Goal: Information Seeking & Learning: Learn about a topic

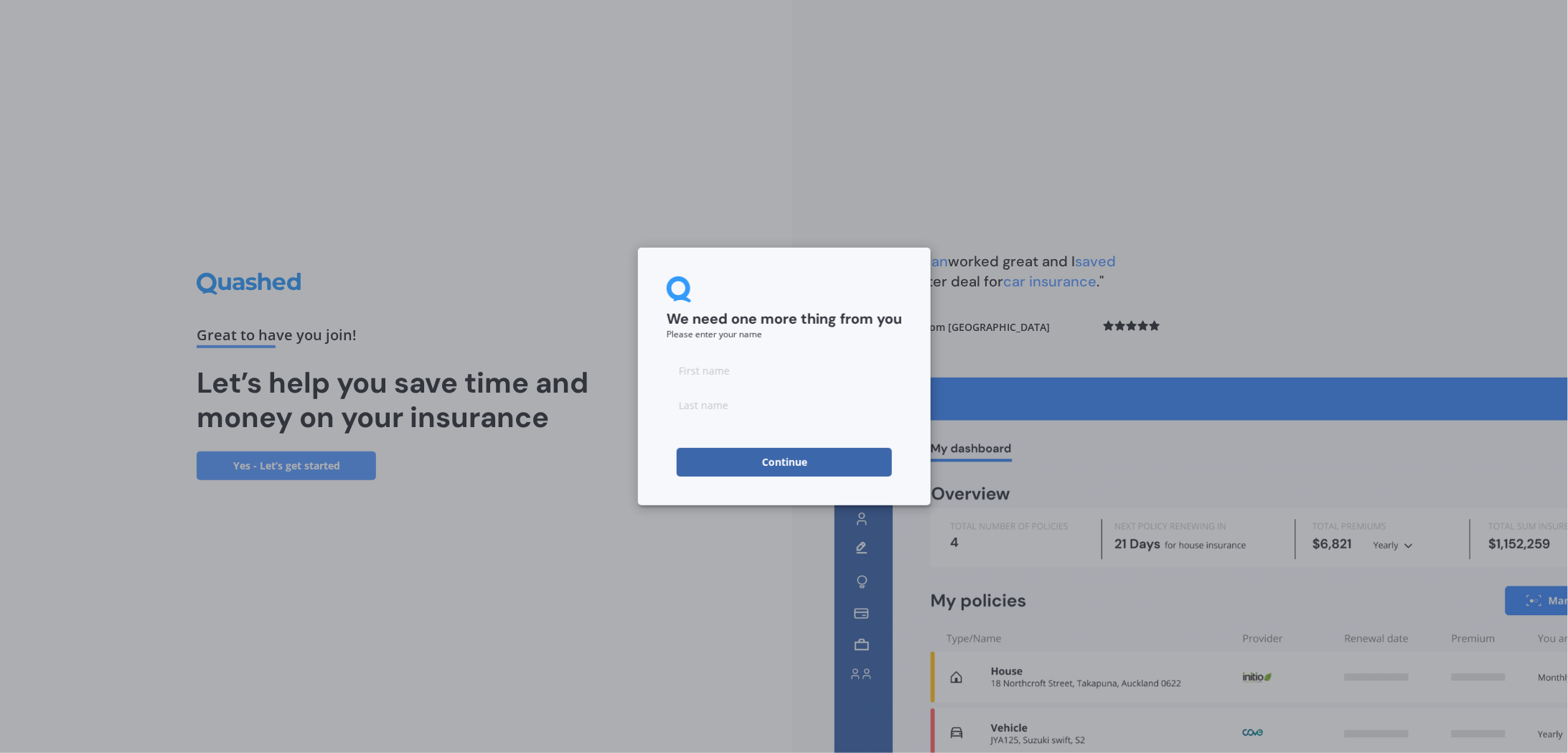
click at [749, 365] on input at bounding box center [784, 371] width 236 height 29
type input "[PERSON_NAME]"
click at [742, 421] on form "We need one more thing from you Please enter your name [PERSON_NAME] Continue" at bounding box center [784, 376] width 236 height 200
drag, startPoint x: 691, startPoint y: 411, endPoint x: 748, endPoint y: 430, distance: 60.1
click at [692, 411] on input at bounding box center [784, 405] width 236 height 29
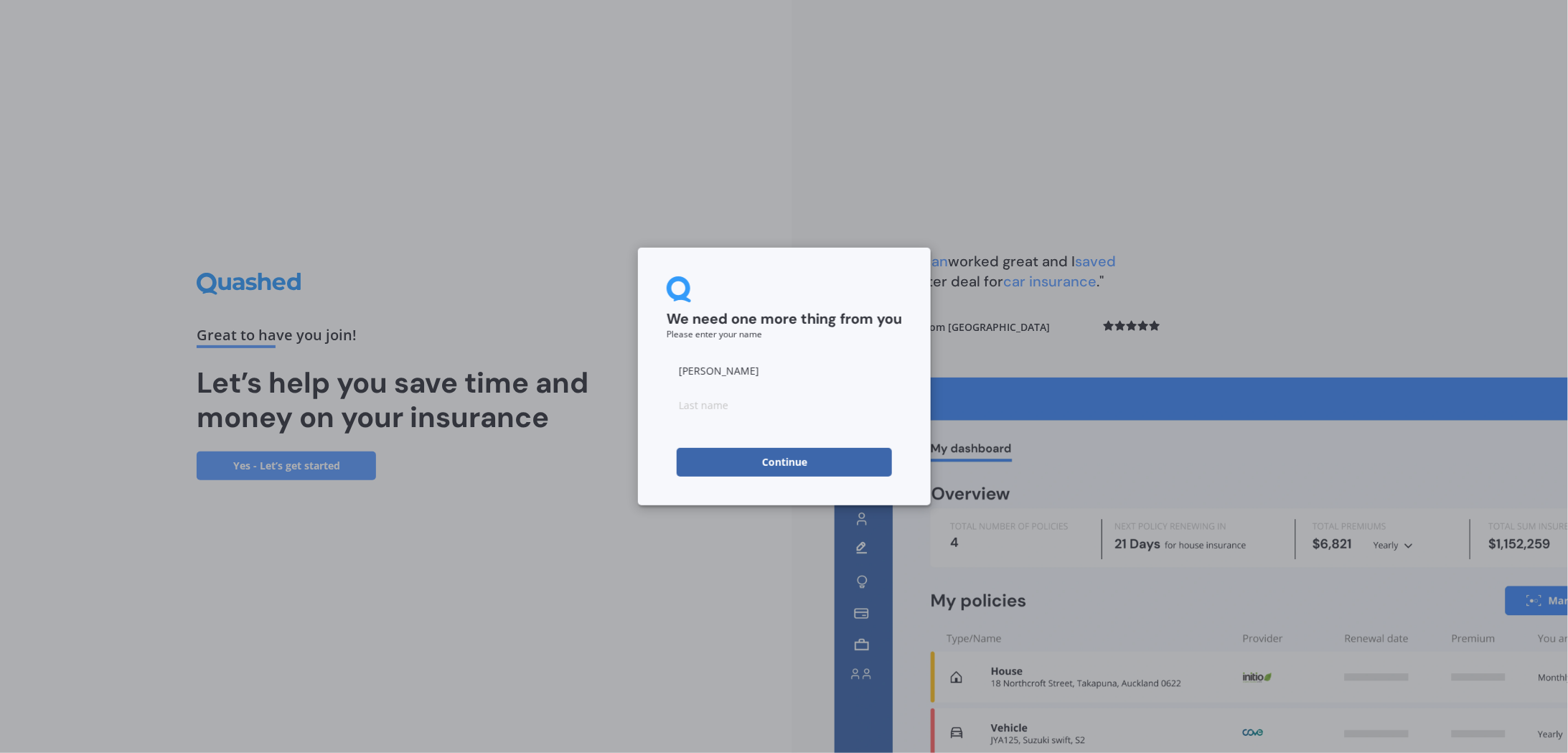
click at [688, 471] on button "Continue" at bounding box center [784, 463] width 215 height 29
type input "M"
click at [742, 474] on button "Continue" at bounding box center [784, 463] width 215 height 29
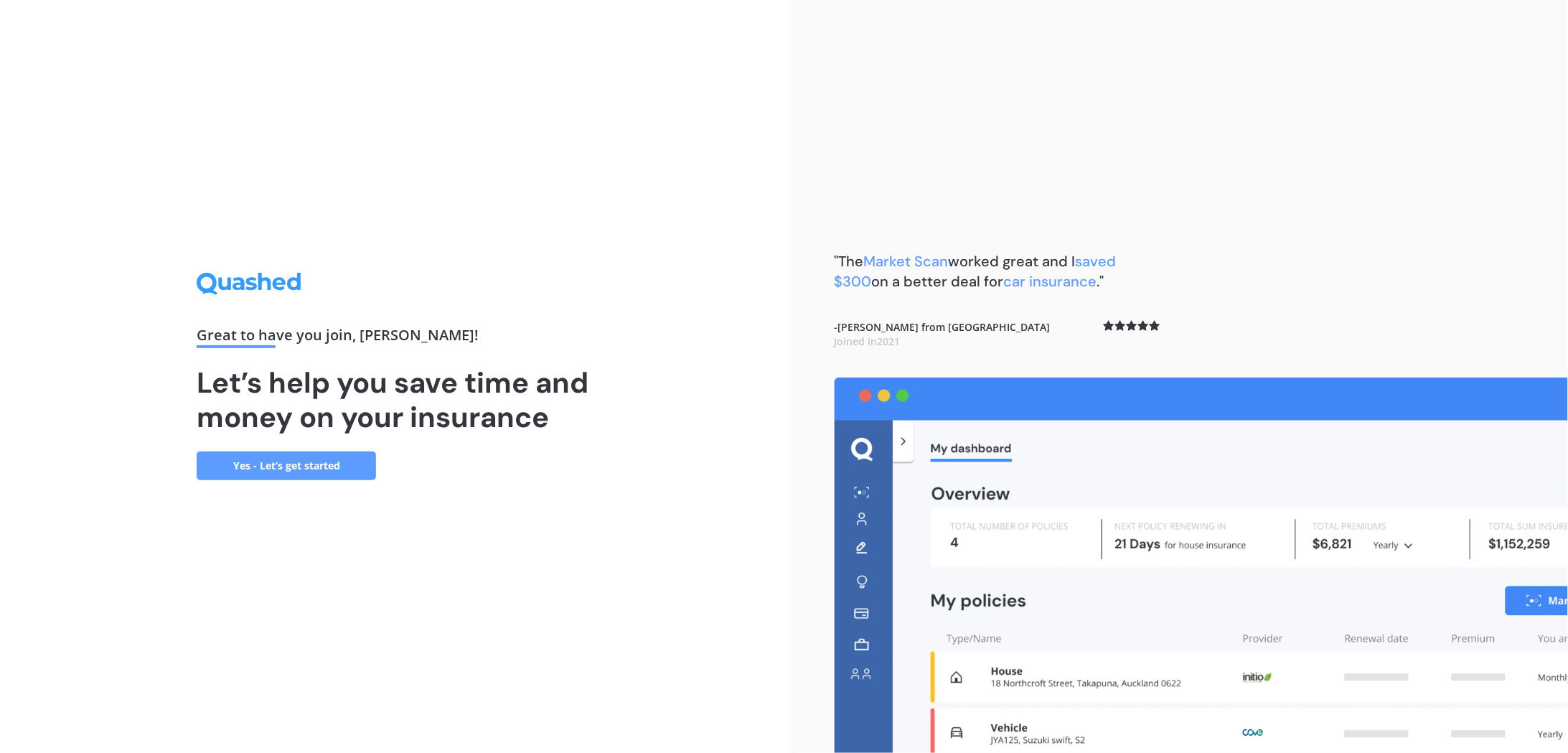
click at [288, 464] on link "Yes - Let’s get started" at bounding box center [286, 466] width 179 height 29
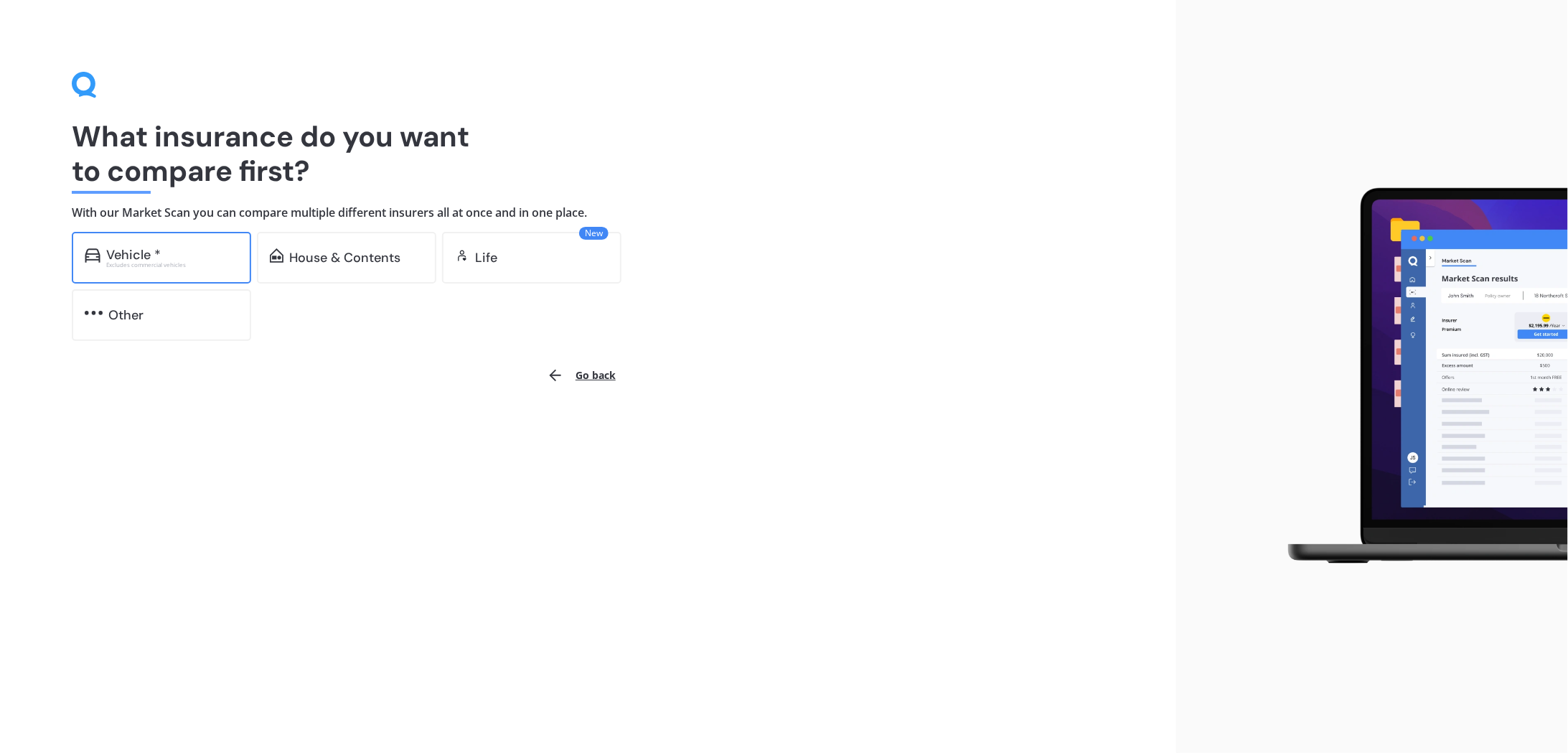
click at [132, 262] on div "Excludes commercial vehicles" at bounding box center [172, 264] width 132 height 6
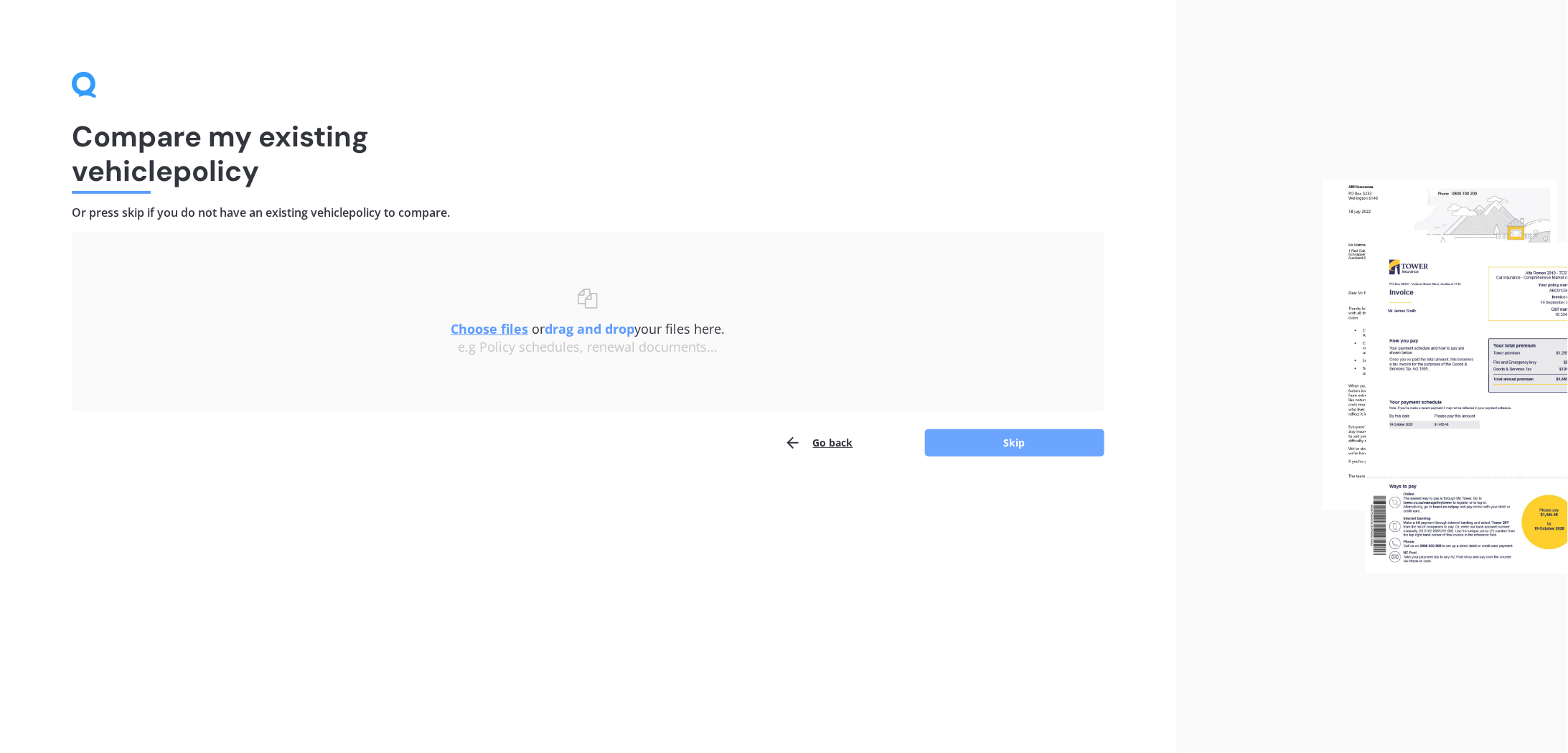
click at [998, 443] on button "Skip" at bounding box center [1014, 443] width 179 height 27
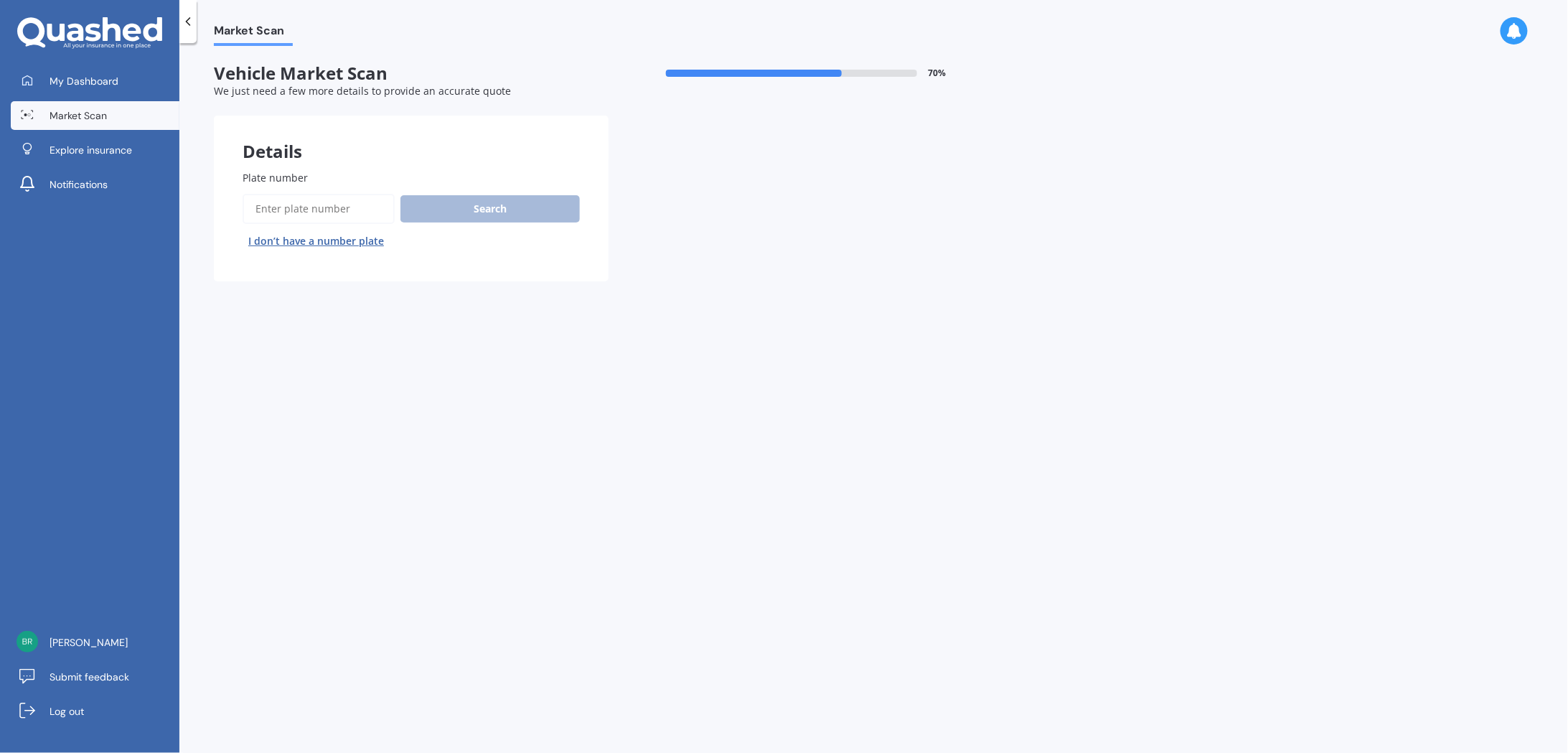
click at [454, 201] on div "Search I don’t have a number plate" at bounding box center [411, 223] width 337 height 59
click at [334, 242] on button "I don’t have a number plate" at bounding box center [316, 241] width 147 height 23
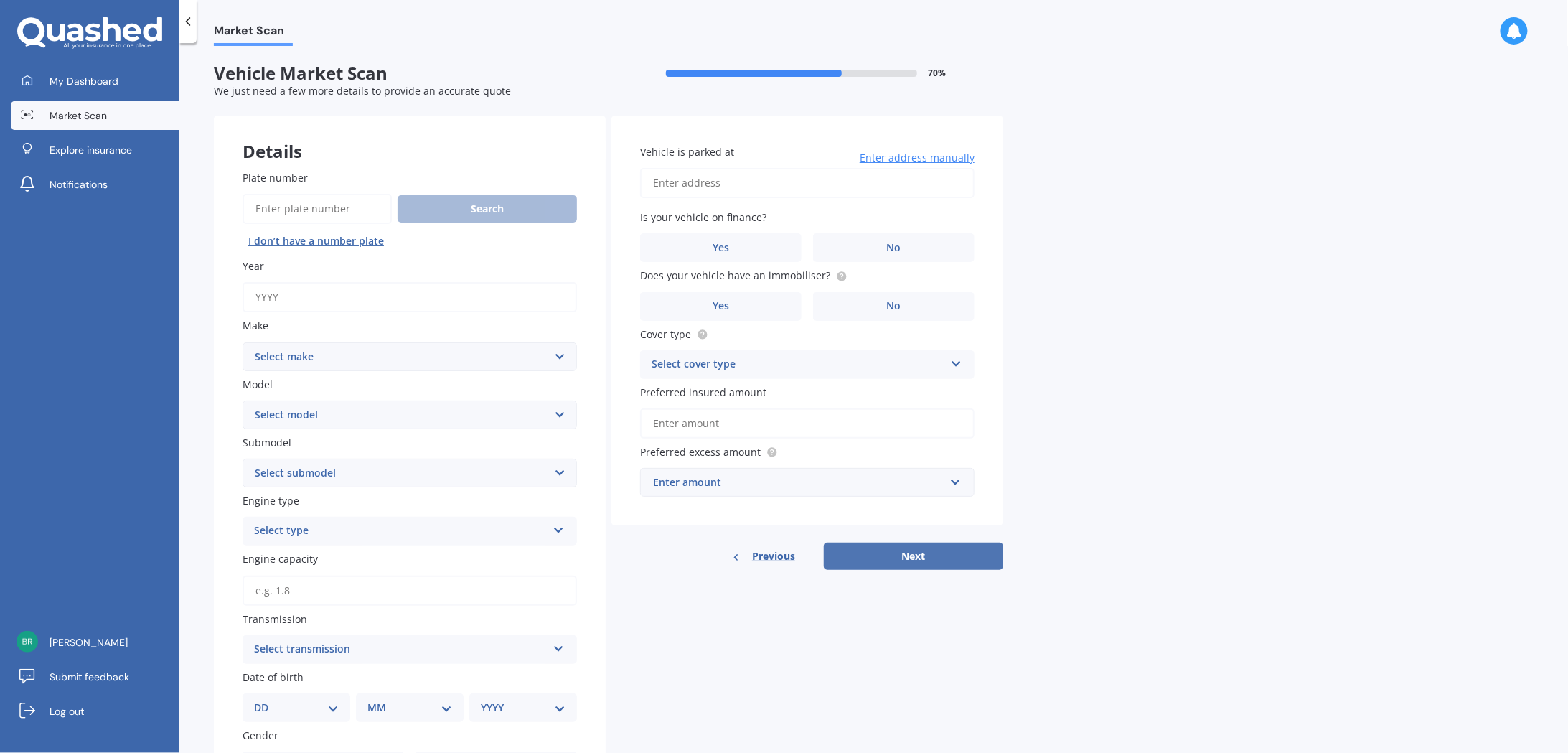
click at [880, 552] on button "Next" at bounding box center [914, 556] width 179 height 27
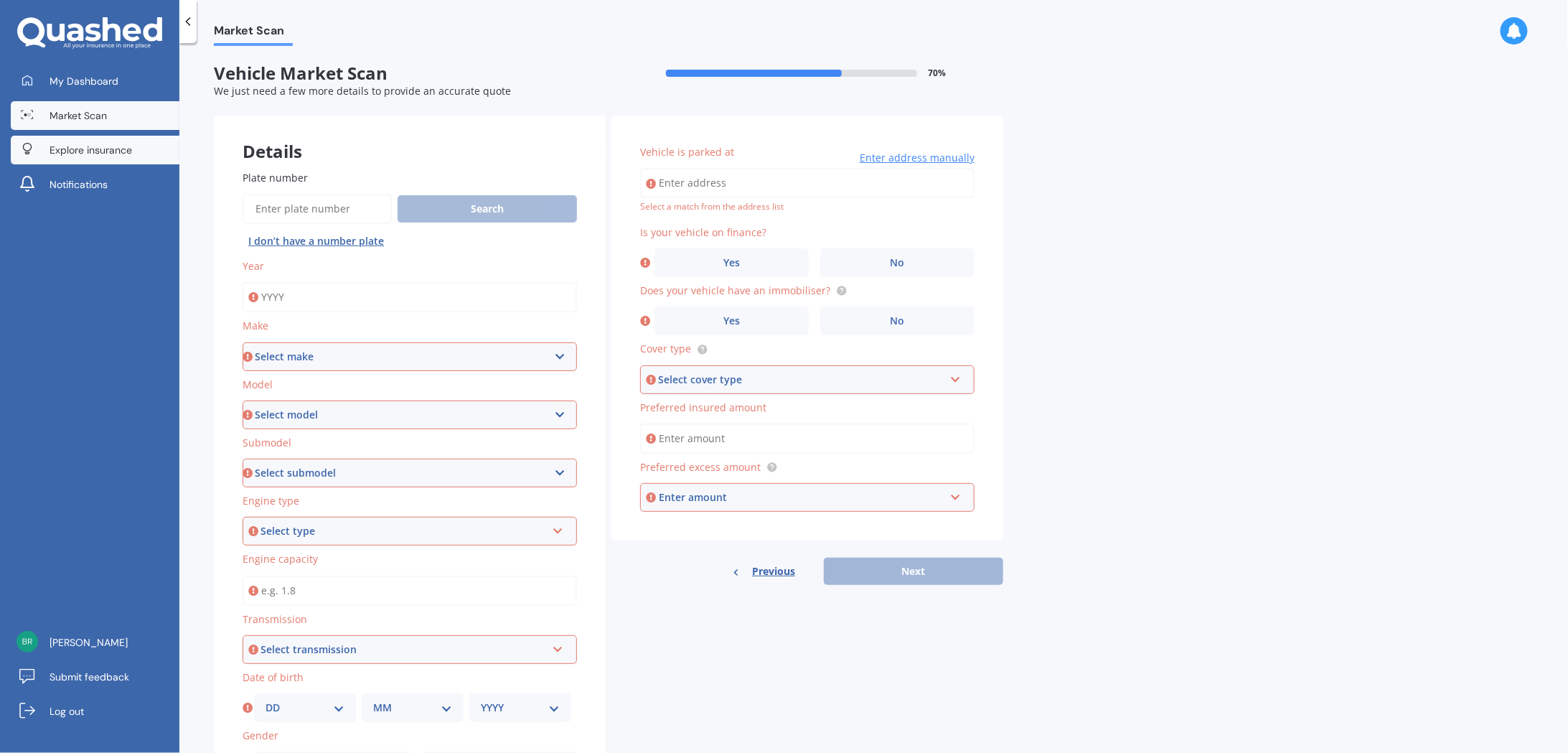
click at [117, 143] on span "Explore insurance" at bounding box center [90, 150] width 82 height 14
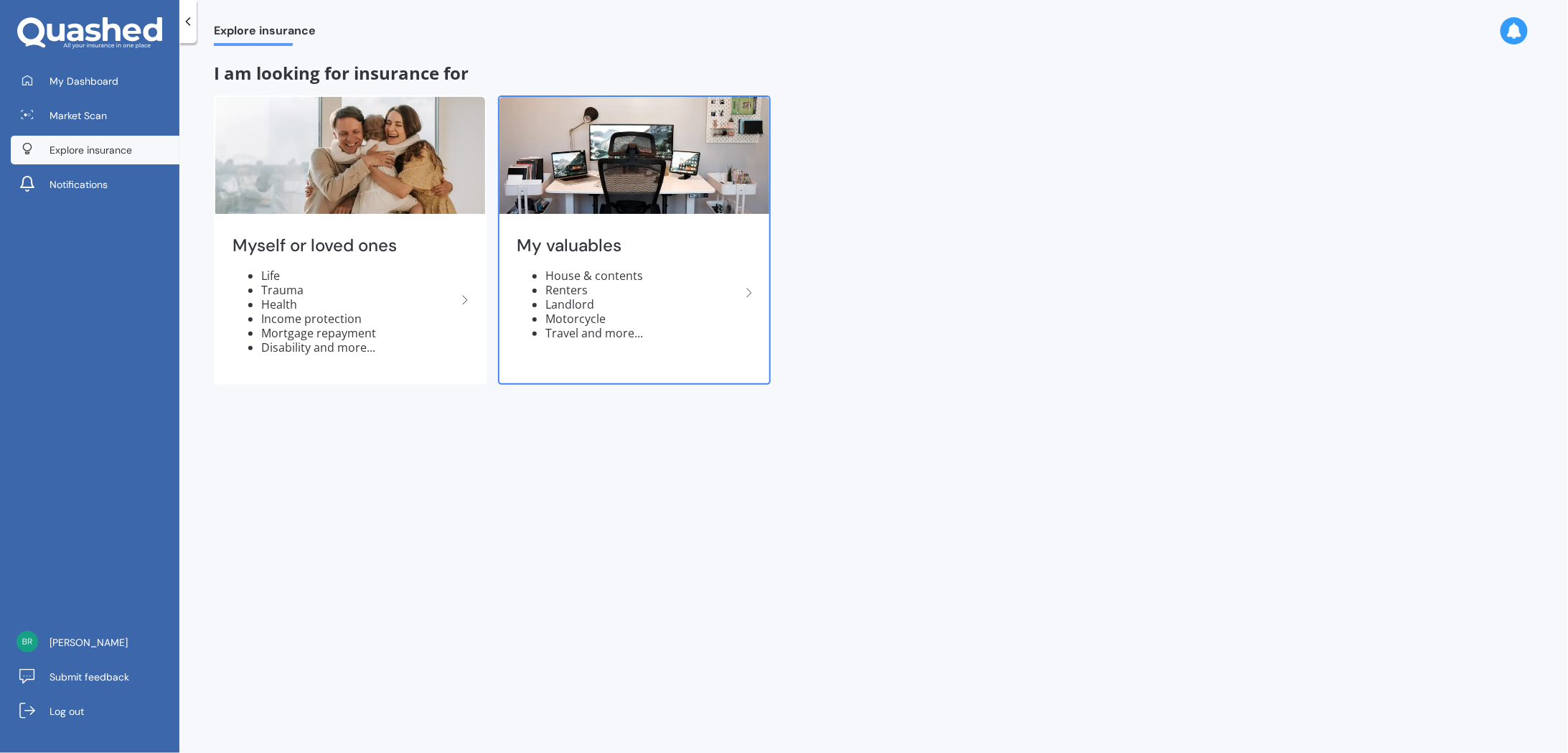
click at [700, 293] on li "Renters" at bounding box center [643, 290] width 195 height 14
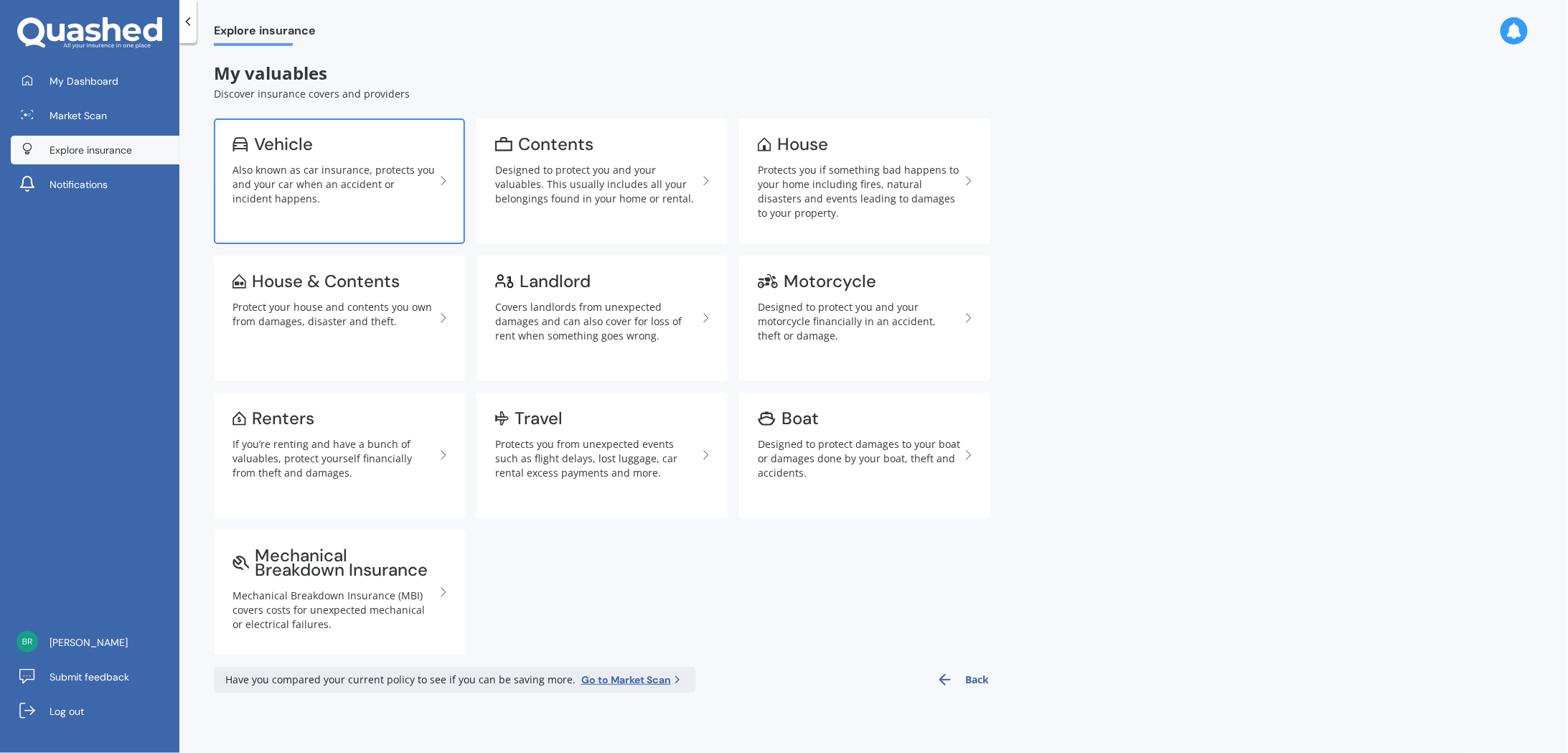
click at [340, 185] on div "Also known as car insurance, protects you and your car when an accident or inci…" at bounding box center [333, 184] width 202 height 43
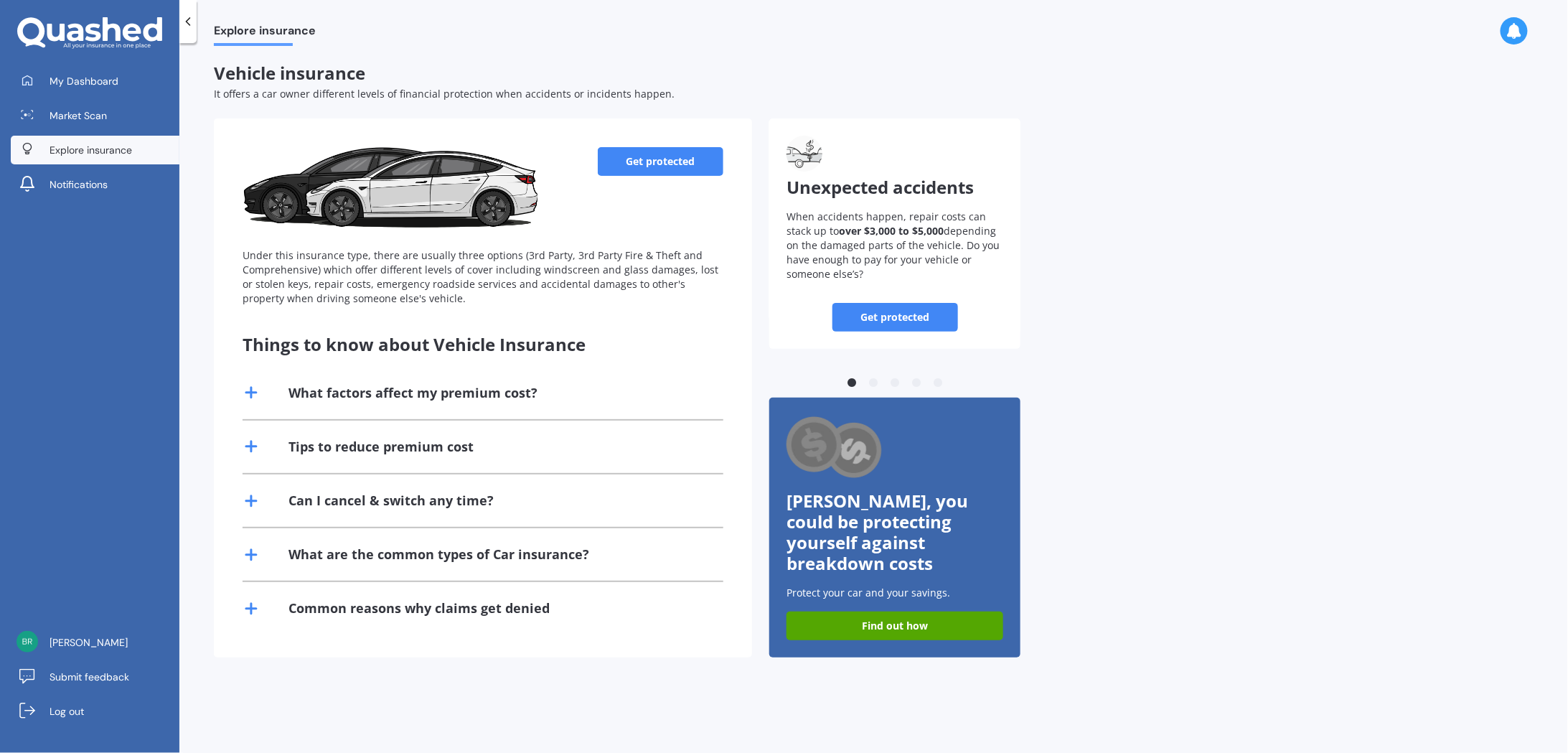
click at [534, 390] on div "What factors affect my premium cost?" at bounding box center [413, 393] width 249 height 18
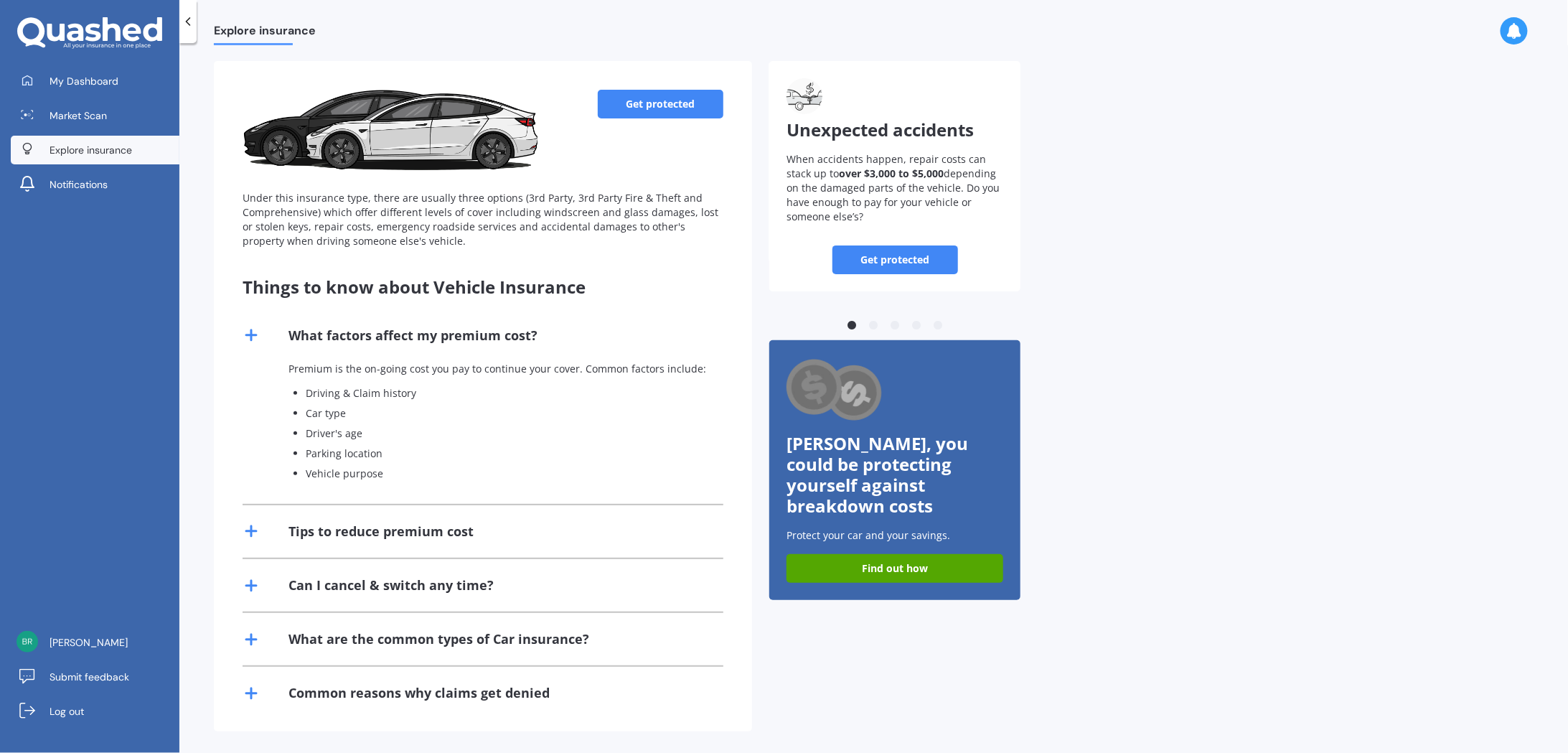
scroll to position [58, 0]
click at [466, 526] on div "Tips to reduce premium cost" at bounding box center [381, 531] width 185 height 18
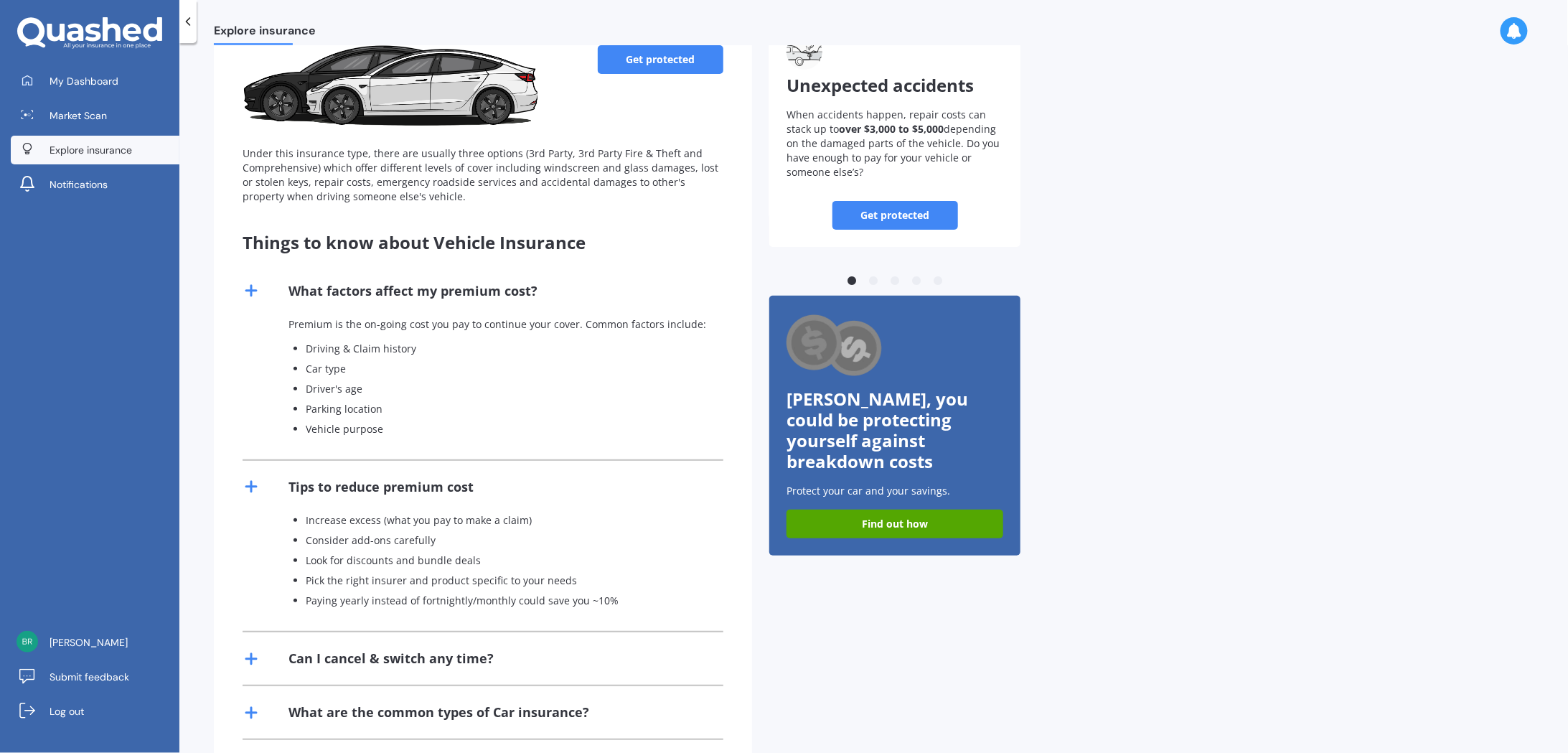
scroll to position [176, 0]
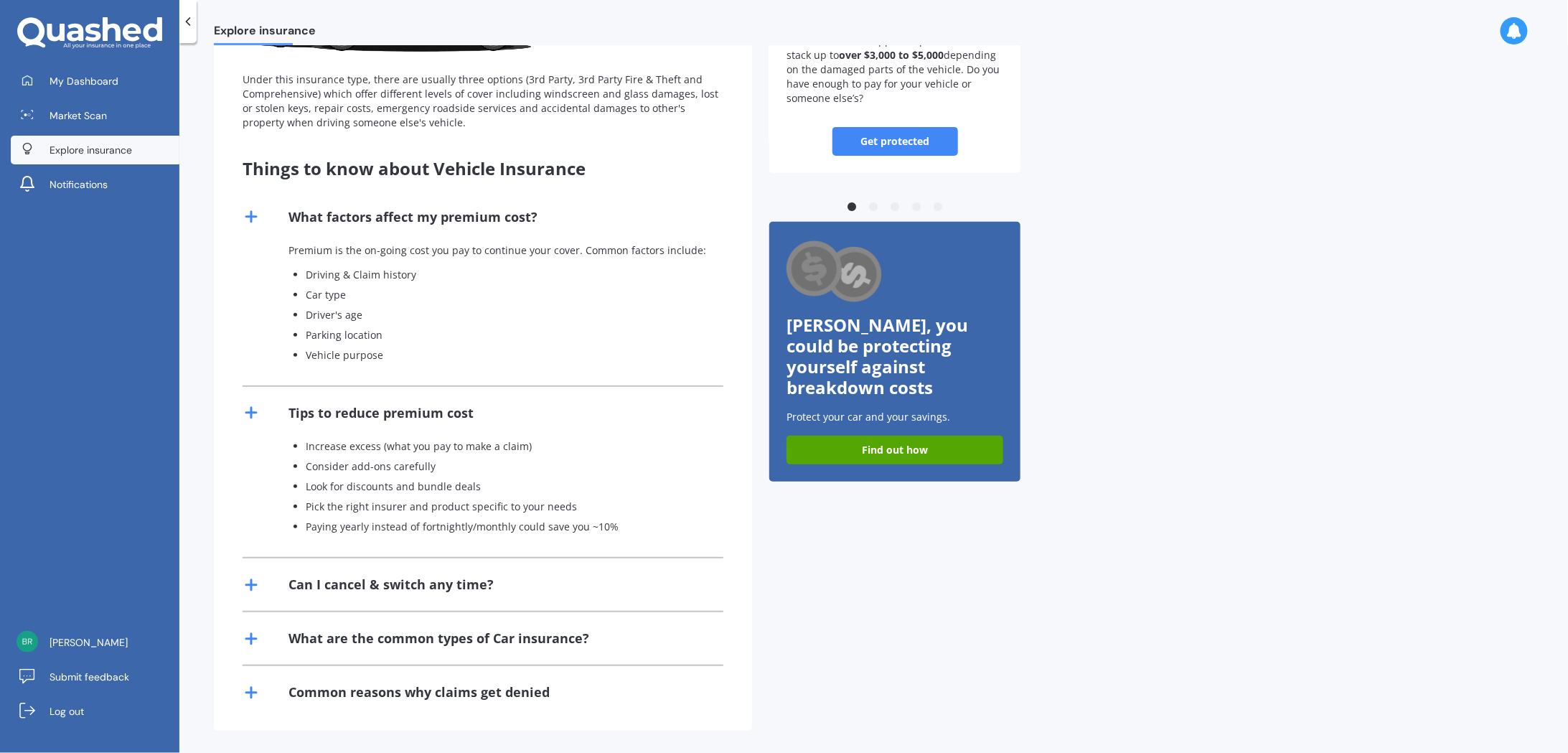
click at [474, 578] on div "Can I cancel & switch any time?" at bounding box center [391, 585] width 205 height 18
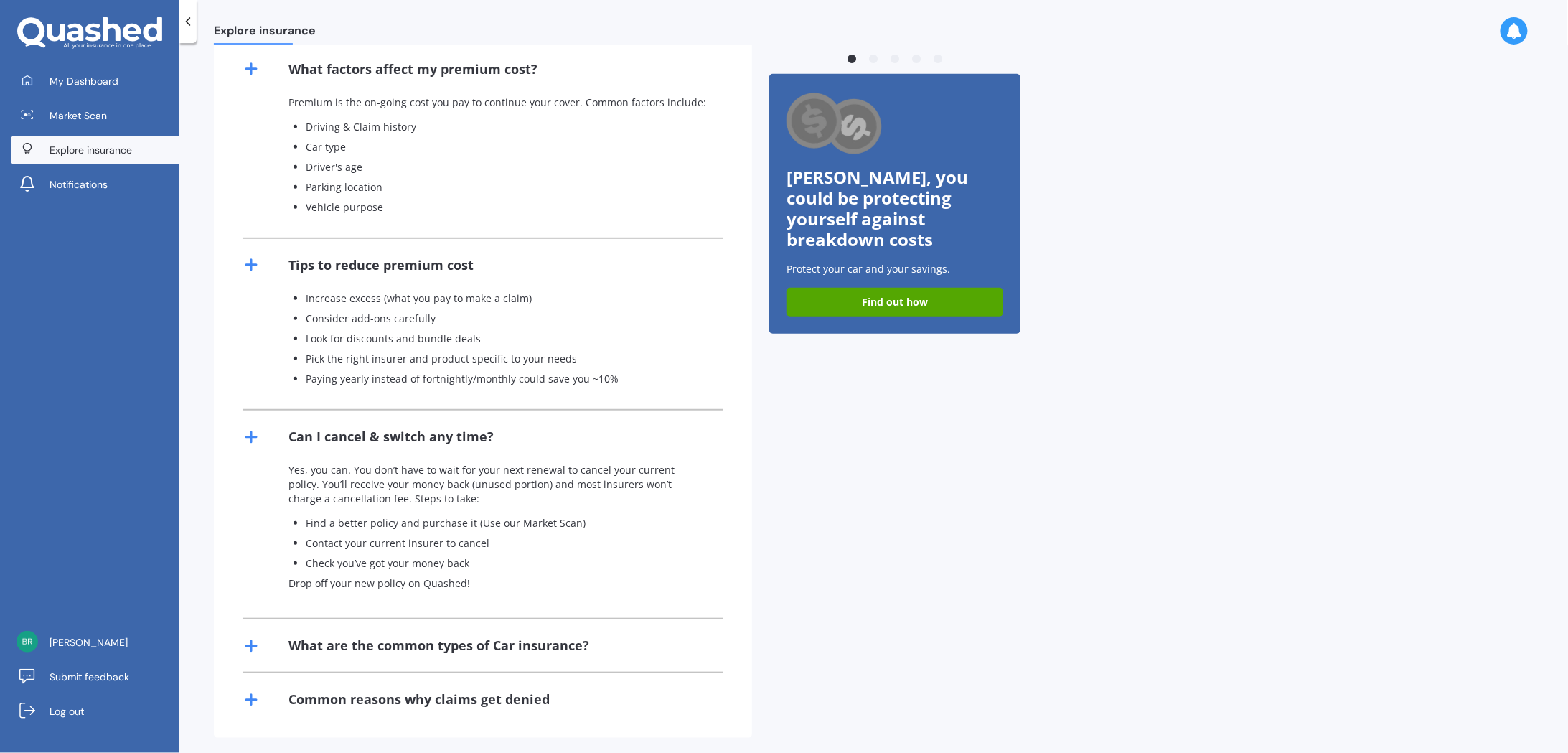
scroll to position [330, 0]
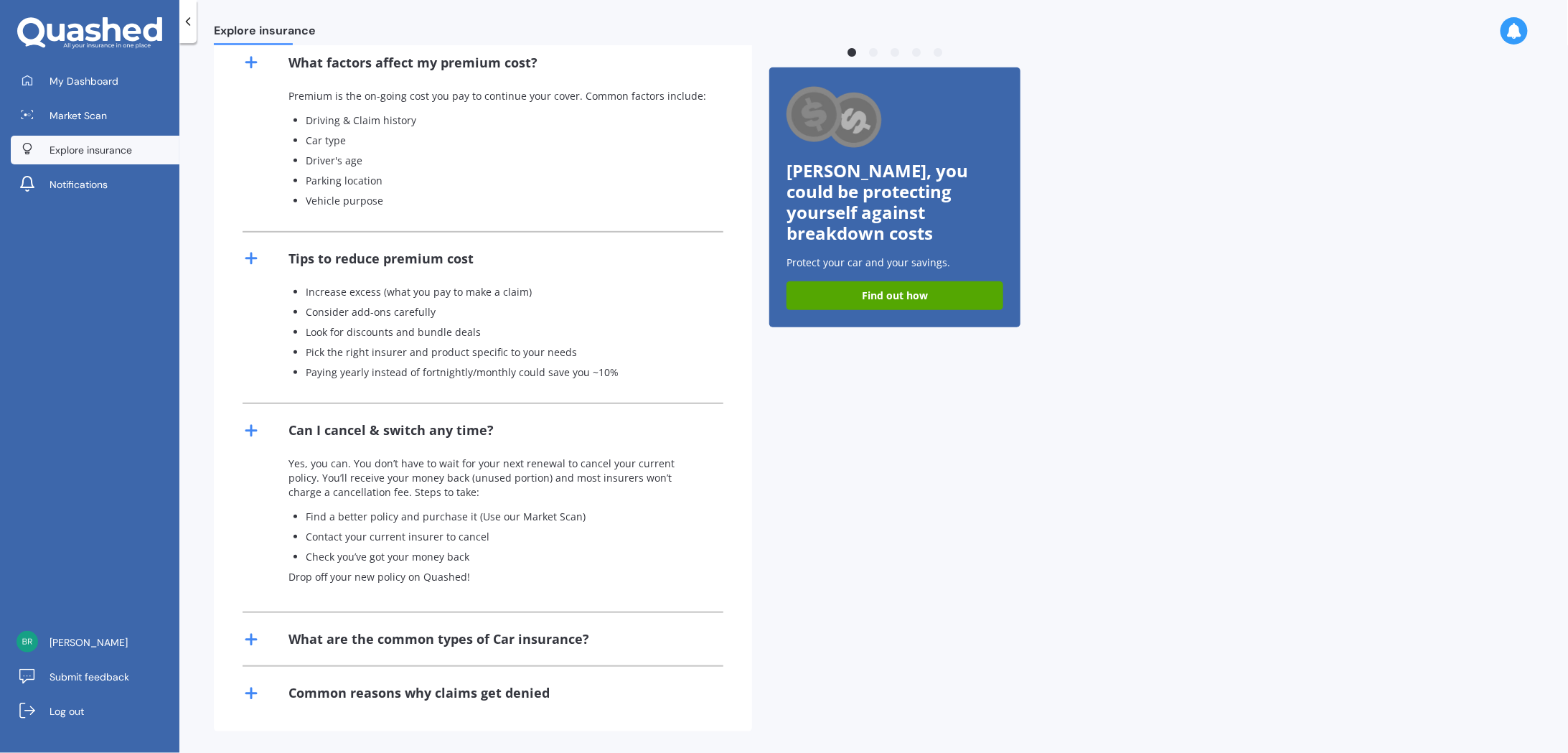
click at [465, 647] on div "What are the common types of Car insurance?" at bounding box center [483, 640] width 481 height 52
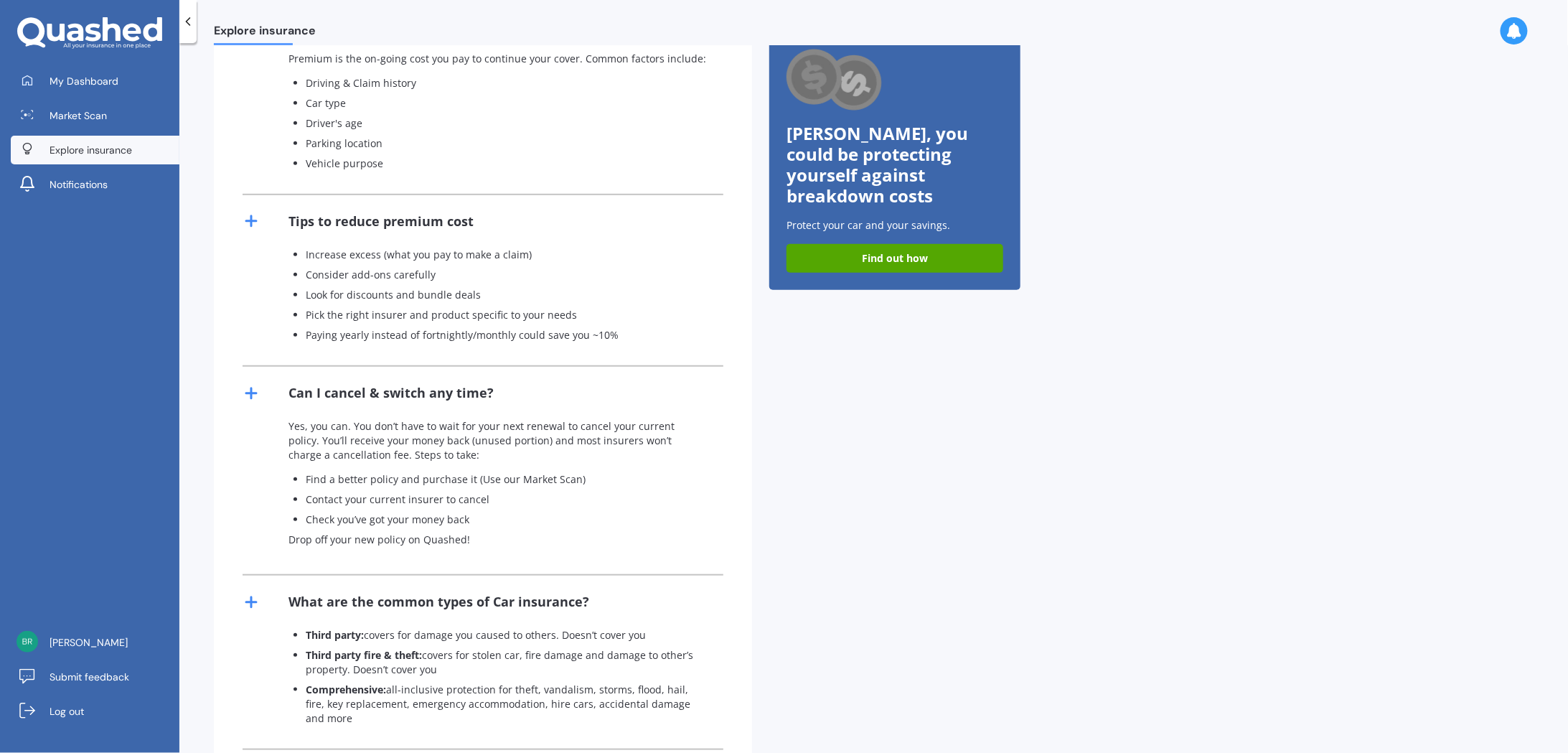
scroll to position [437, 0]
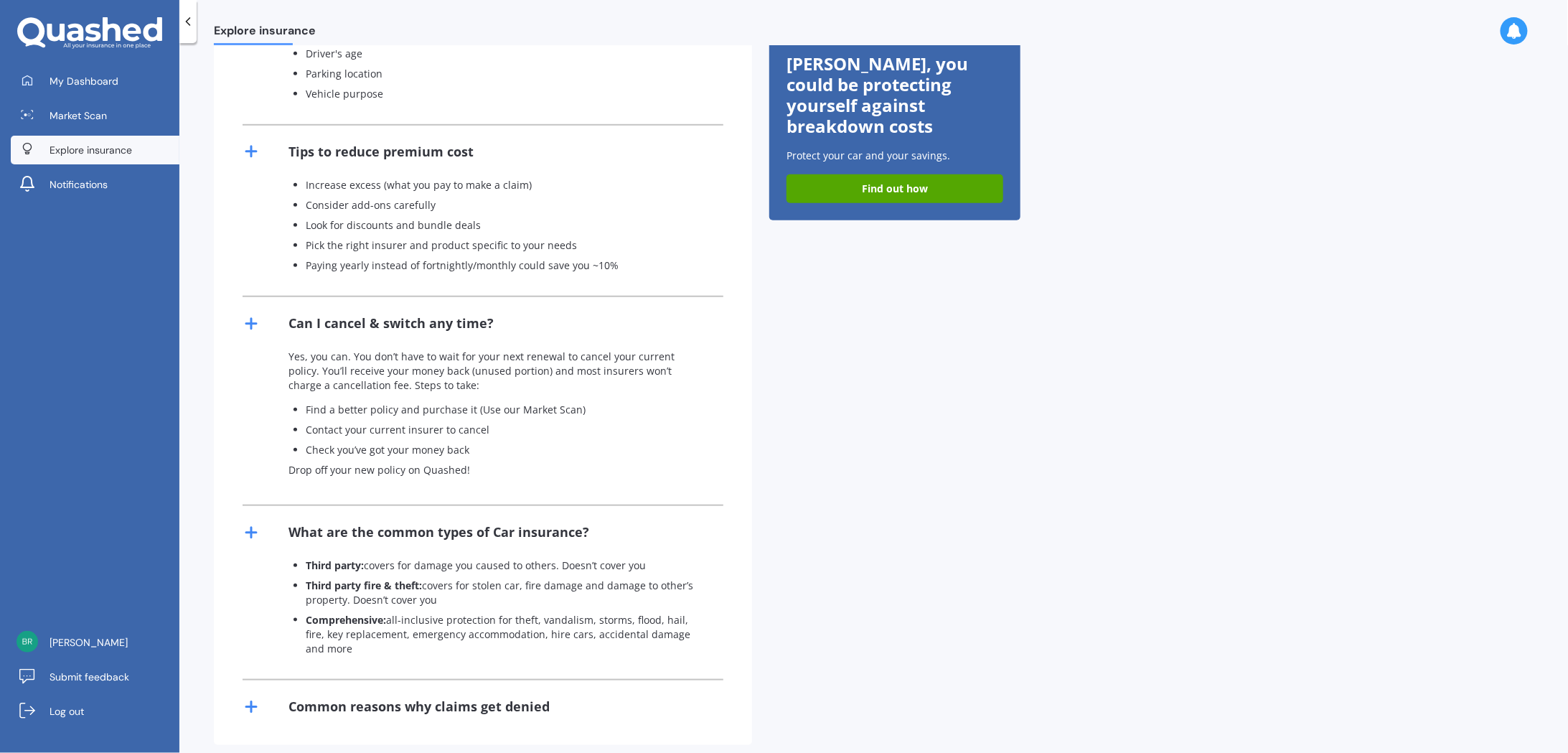
click at [499, 681] on div "Common reasons why claims get denied" at bounding box center [483, 707] width 481 height 52
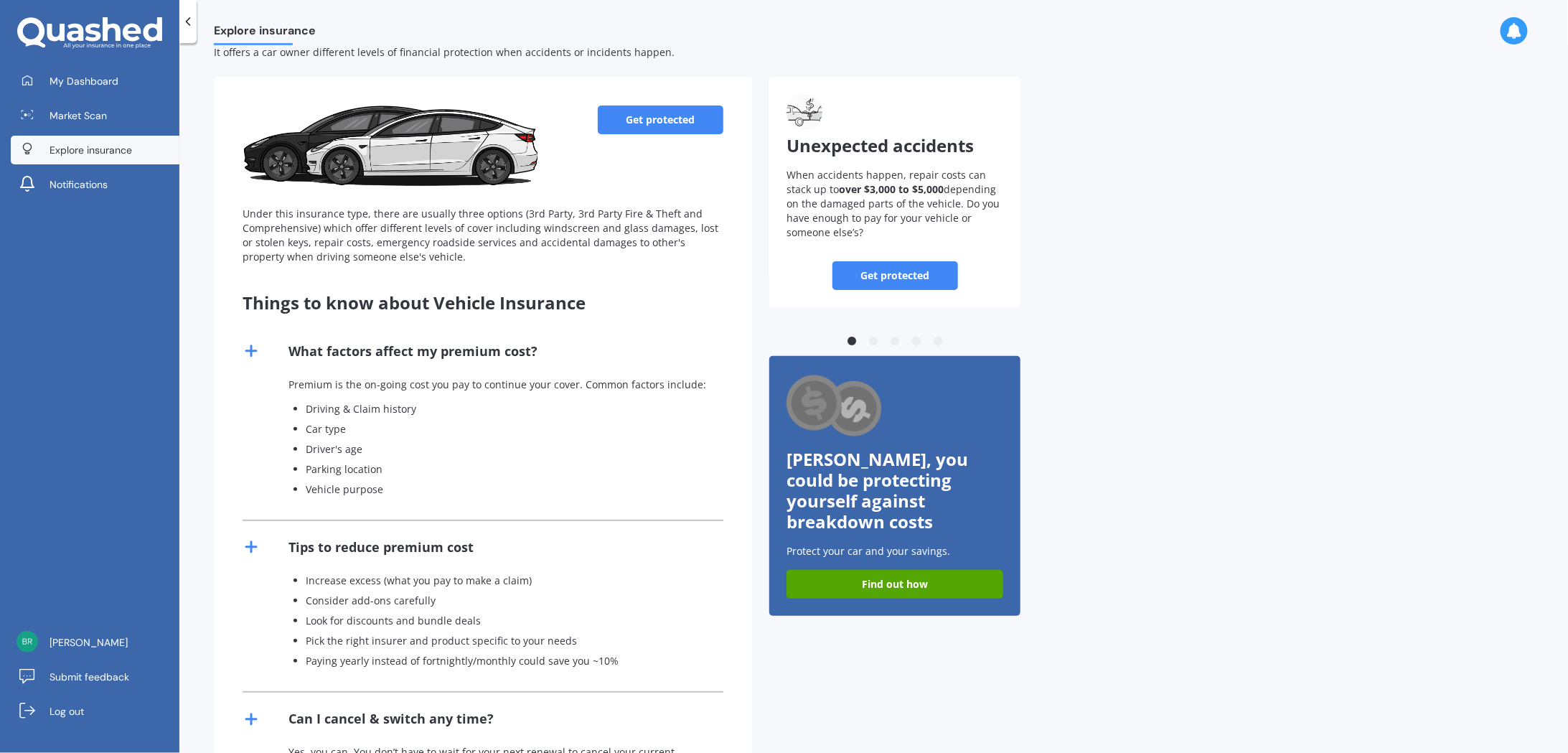
scroll to position [0, 0]
